Goal: Task Accomplishment & Management: Manage account settings

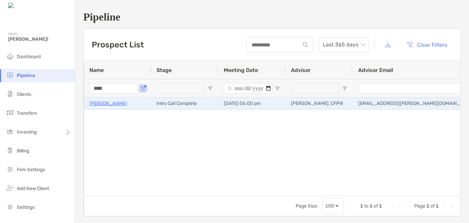
type input "****"
click at [109, 101] on p "[PERSON_NAME]" at bounding box center [108, 103] width 38 height 8
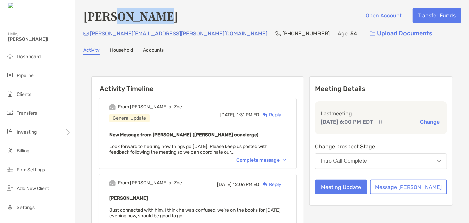
drag, startPoint x: 158, startPoint y: 18, endPoint x: 116, endPoint y: 21, distance: 42.0
click at [116, 21] on h4 "Gary Geatano" at bounding box center [130, 15] width 95 height 15
copy h4 "Geatano"
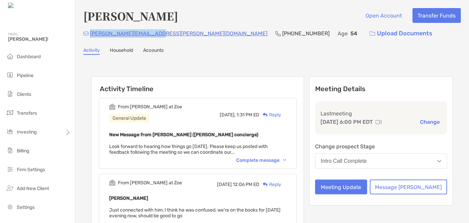
drag, startPoint x: 154, startPoint y: 33, endPoint x: 90, endPoint y: 39, distance: 64.1
click at [90, 39] on div "gary.gaetano@icloud.com" at bounding box center [175, 33] width 184 height 14
copy p "gary.gaetano@icloud.com"
click at [359, 159] on div "Intro Call Complete" at bounding box center [344, 161] width 46 height 6
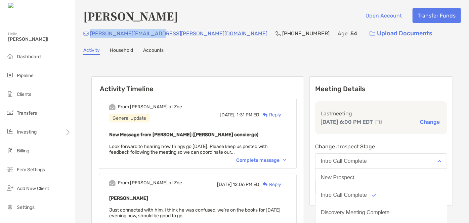
scroll to position [122, 0]
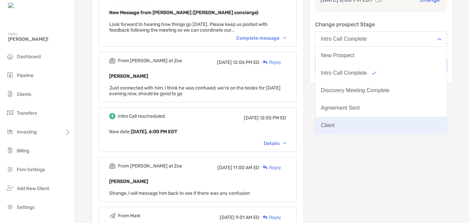
click at [334, 122] on div "Client" at bounding box center [328, 125] width 14 height 6
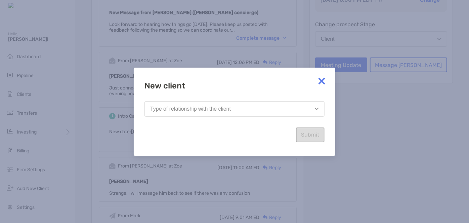
click at [248, 120] on div "New client Type of relationship with the client Submit" at bounding box center [234, 111] width 180 height 61
click at [239, 109] on button "Type of relationship with the client" at bounding box center [234, 108] width 180 height 15
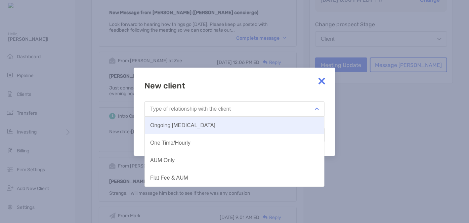
click at [195, 127] on button "Ongoing Retainer" at bounding box center [234, 124] width 179 height 17
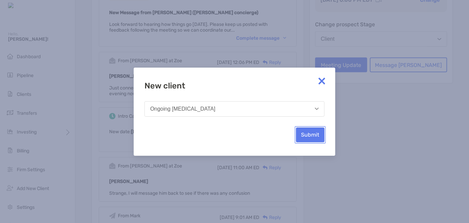
click at [314, 142] on button "Submit" at bounding box center [310, 134] width 29 height 15
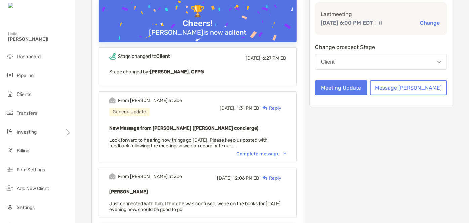
scroll to position [31, 0]
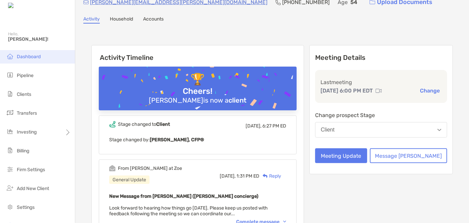
click at [23, 57] on span "Dashboard" at bounding box center [29, 57] width 24 height 6
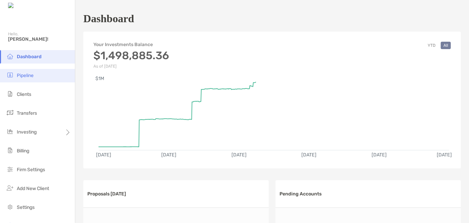
click at [23, 76] on span "Pipeline" at bounding box center [25, 75] width 17 height 6
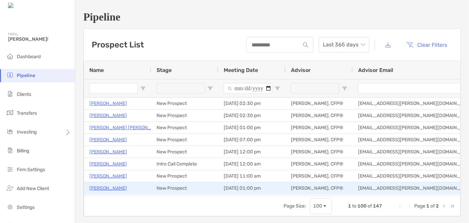
type input "****"
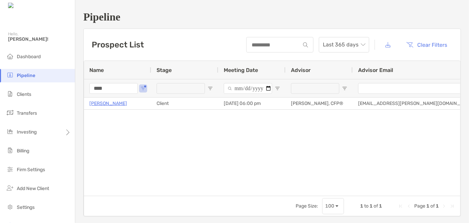
click at [111, 91] on input "****" at bounding box center [113, 88] width 48 height 11
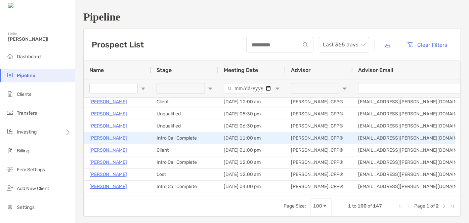
click at [109, 134] on p "[PERSON_NAME]" at bounding box center [108, 138] width 38 height 8
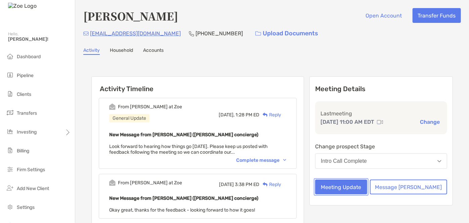
click at [355, 181] on button "Meeting Update" at bounding box center [341, 186] width 52 height 15
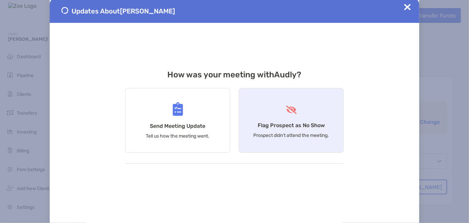
click at [292, 117] on div "Flag Prospect as No Show Prospect didn’t attend the meeting." at bounding box center [291, 120] width 105 height 64
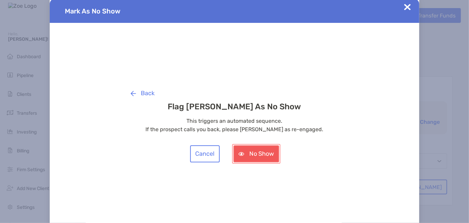
click at [274, 155] on button "No Show" at bounding box center [256, 153] width 46 height 17
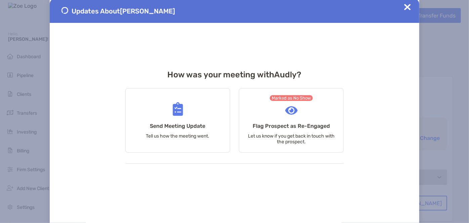
click at [412, 6] on div "Updates About Audly Riche" at bounding box center [234, 11] width 369 height 24
click at [410, 7] on img at bounding box center [407, 7] width 7 height 7
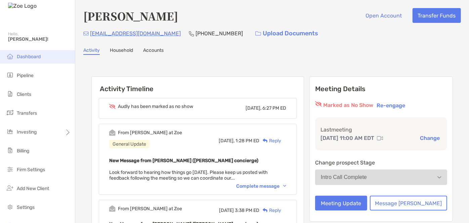
click at [40, 57] on span "Dashboard" at bounding box center [29, 57] width 24 height 6
